Goal: Information Seeking & Learning: Check status

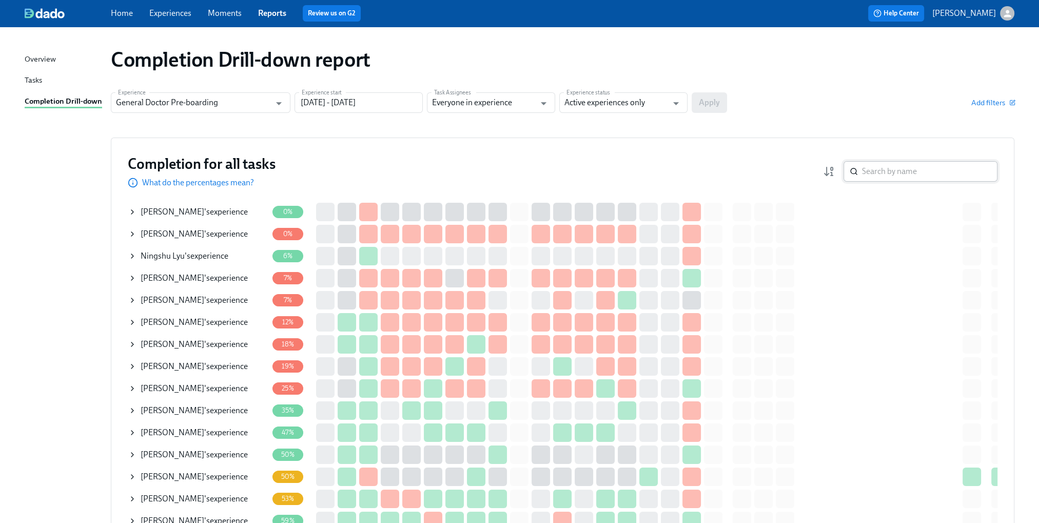
click at [899, 174] on input "search" at bounding box center [929, 171] width 135 height 21
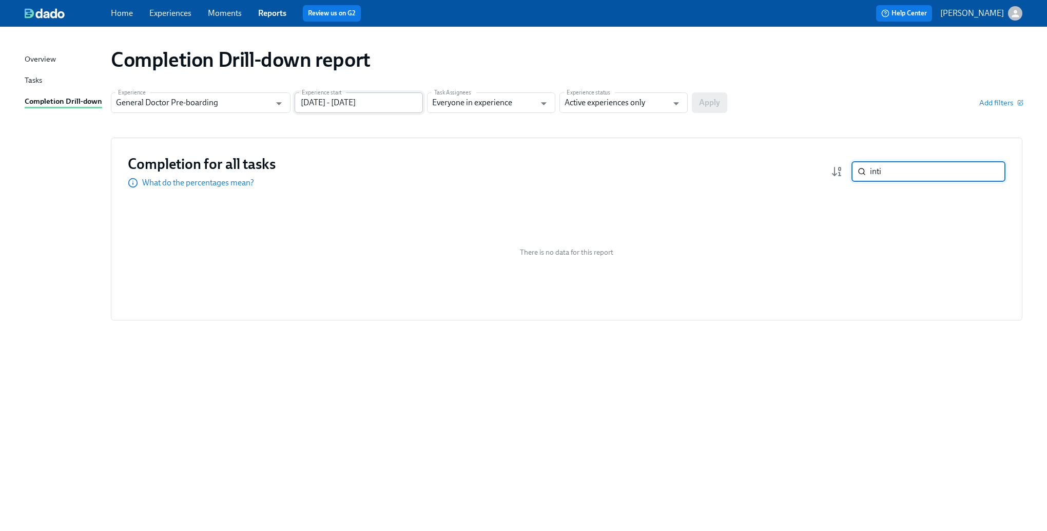
type input "inti"
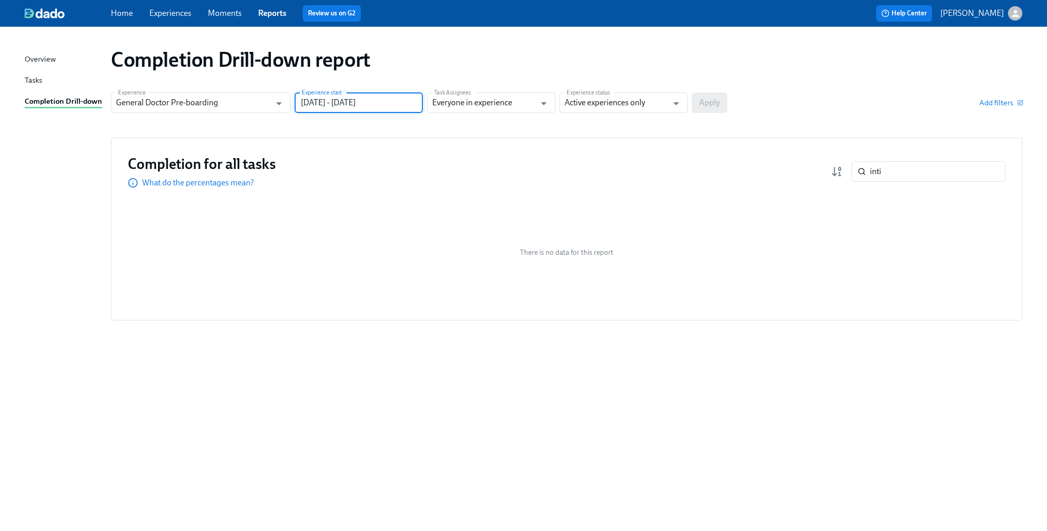
click at [391, 109] on input "[DATE] - [DATE]" at bounding box center [359, 102] width 128 height 21
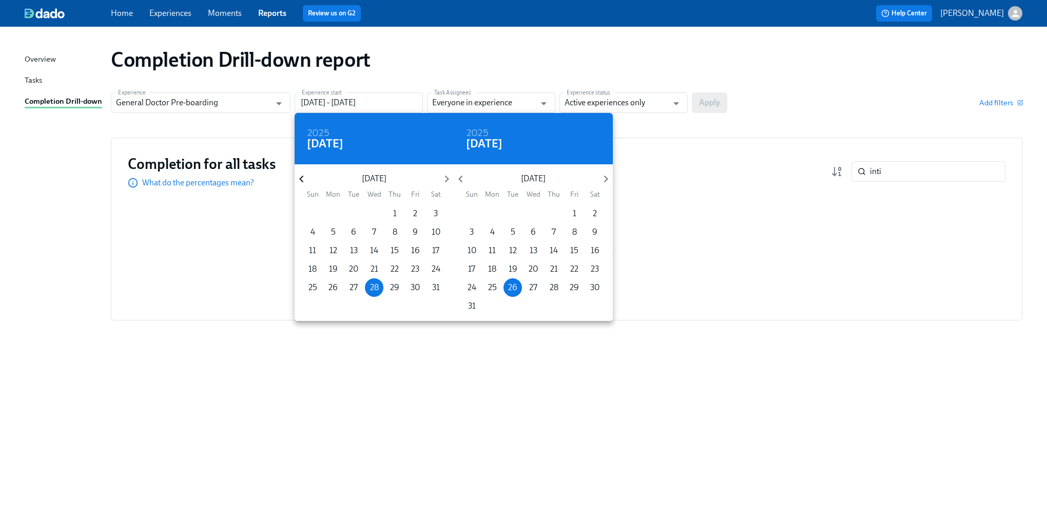
click at [304, 178] on icon "button" at bounding box center [302, 179] width 14 height 14
click at [312, 234] on p "2" at bounding box center [312, 231] width 4 height 11
click at [598, 179] on p "[DATE]" at bounding box center [532, 178] width 131 height 11
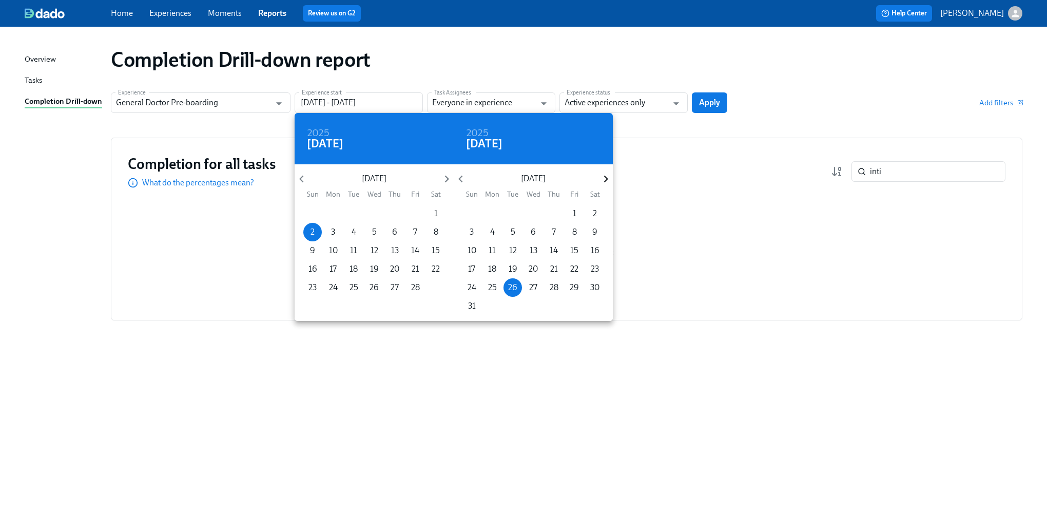
click at [599, 180] on icon "button" at bounding box center [606, 179] width 14 height 14
click at [593, 282] on p "29" at bounding box center [594, 287] width 9 height 11
type input "[DATE] - [DATE]"
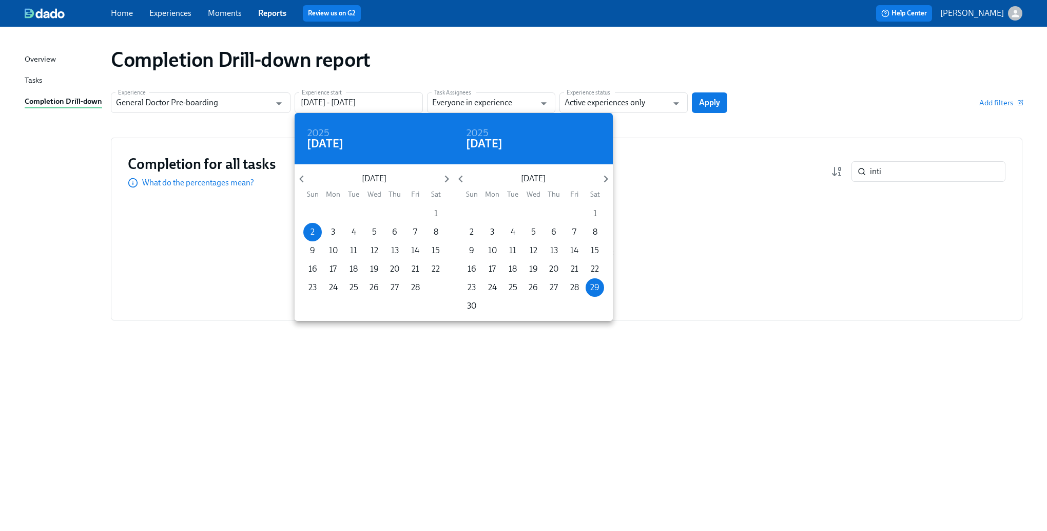
click at [754, 131] on div at bounding box center [523, 265] width 1047 height 531
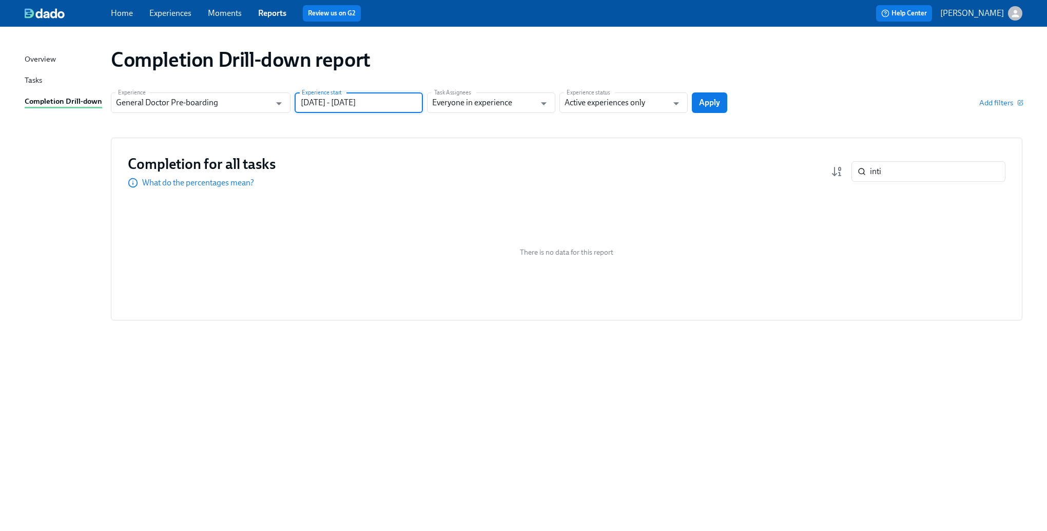
click at [702, 99] on span "Apply" at bounding box center [709, 102] width 21 height 10
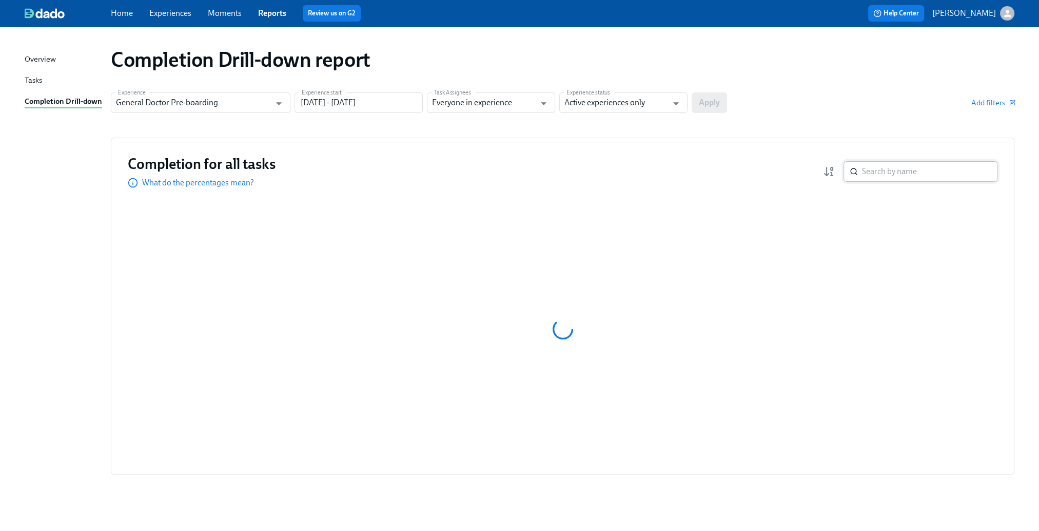
click at [917, 177] on input "search" at bounding box center [929, 171] width 135 height 21
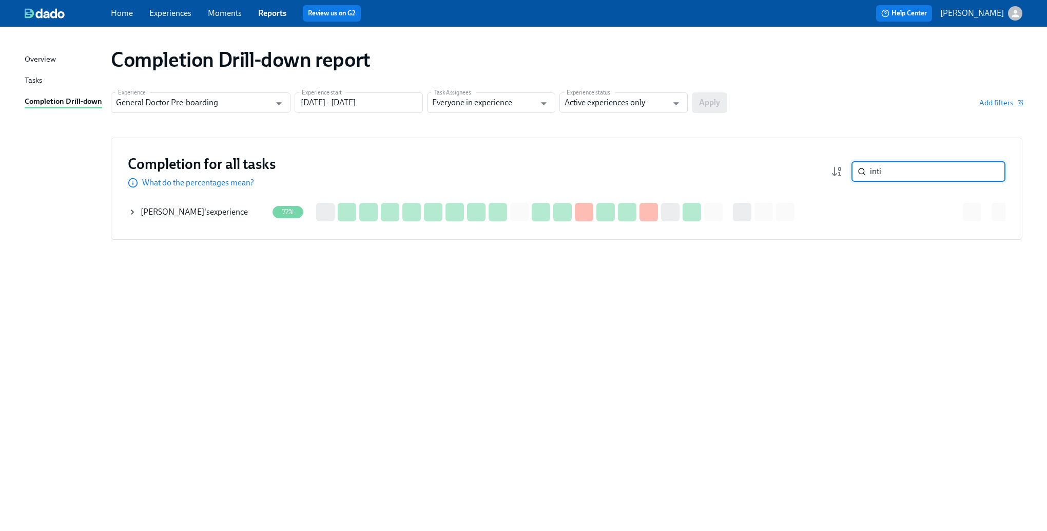
type input "inti"
click at [130, 215] on icon at bounding box center [132, 212] width 8 height 8
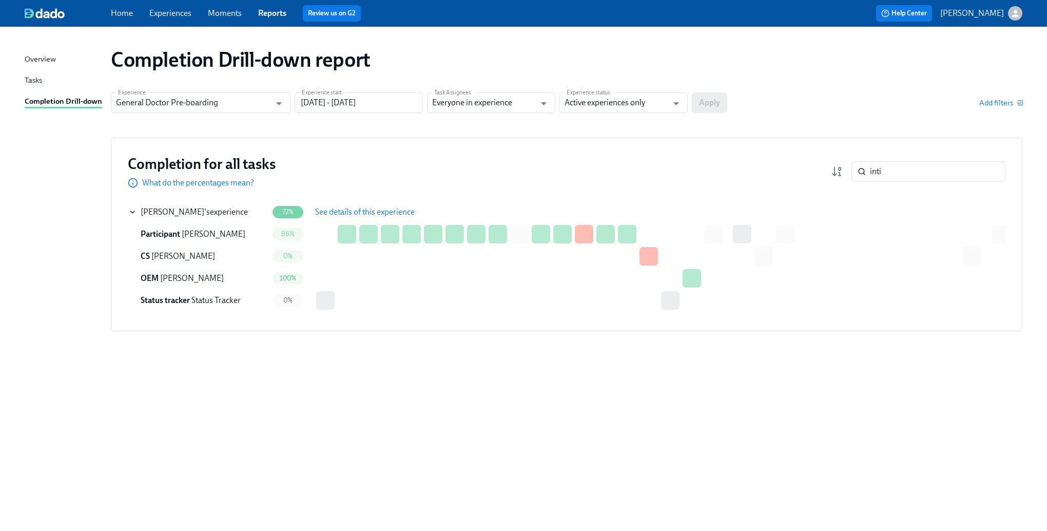
click at [312, 209] on button "See details of this experience" at bounding box center [365, 212] width 114 height 21
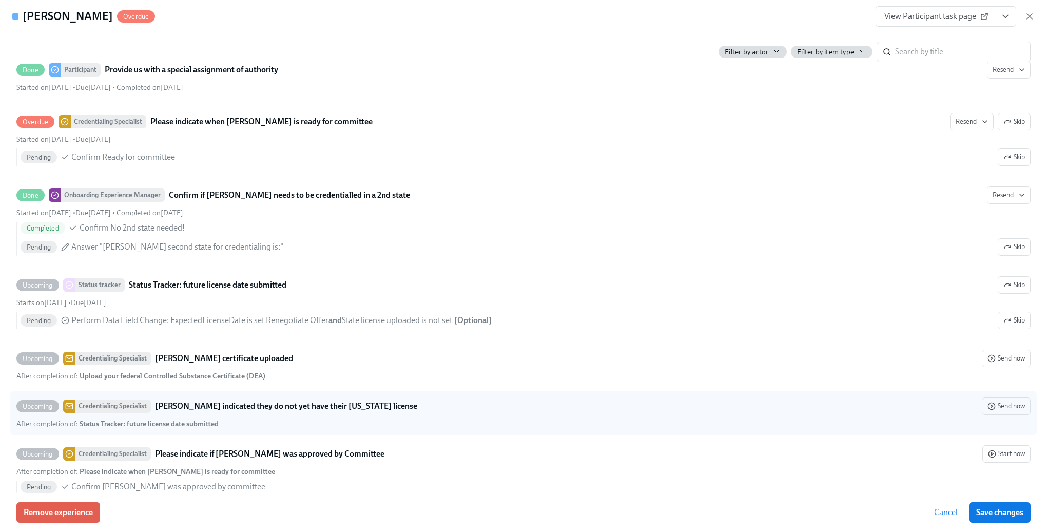
scroll to position [2155, 0]
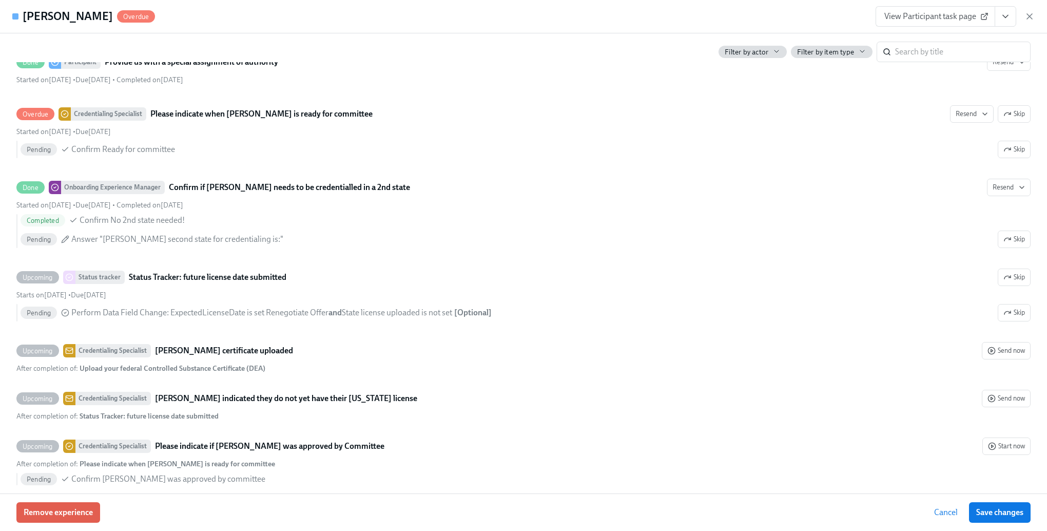
click at [945, 511] on span "Cancel" at bounding box center [946, 512] width 24 height 10
